Goal: Find specific page/section: Find specific page/section

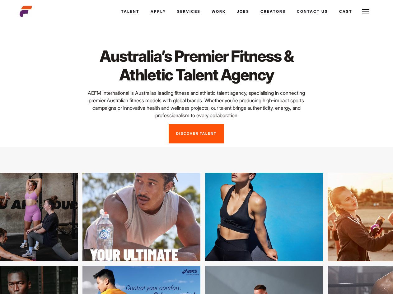
click at [345, 12] on link "Cast" at bounding box center [346, 11] width 24 height 17
